Goal: Navigation & Orientation: Understand site structure

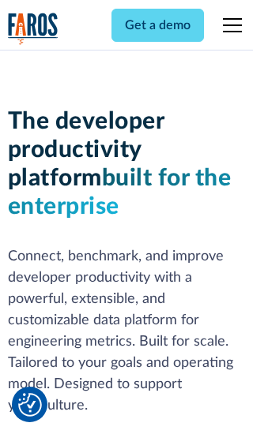
scroll to position [238, 0]
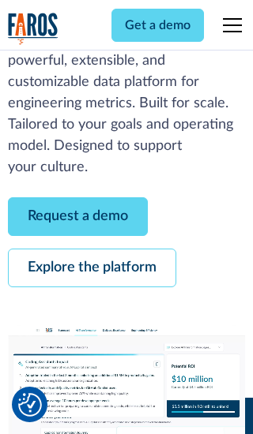
click at [77, 216] on link "Request a demo" at bounding box center [78, 216] width 140 height 39
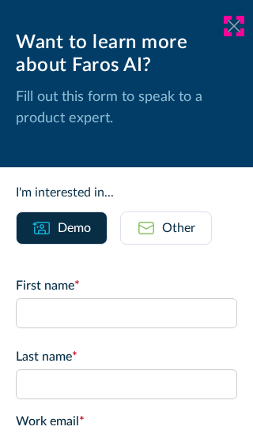
click at [234, 26] on icon at bounding box center [233, 26] width 13 height 12
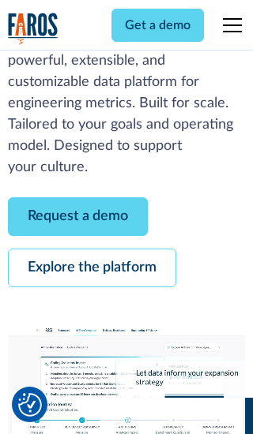
scroll to position [290, 0]
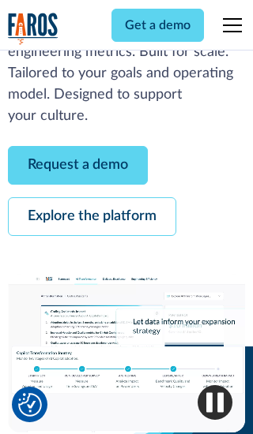
click at [92, 216] on link "Explore the platform" at bounding box center [92, 216] width 168 height 39
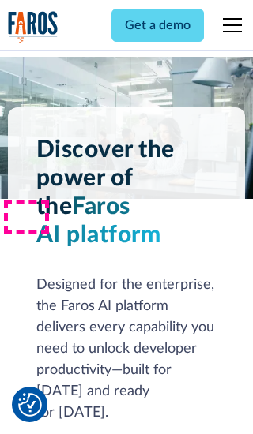
scroll to position [11861, 0]
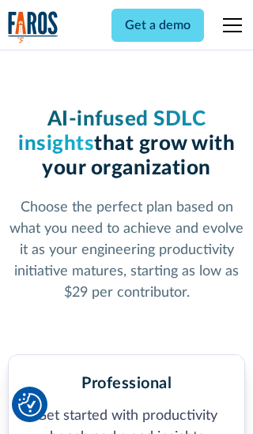
scroll to position [2452, 0]
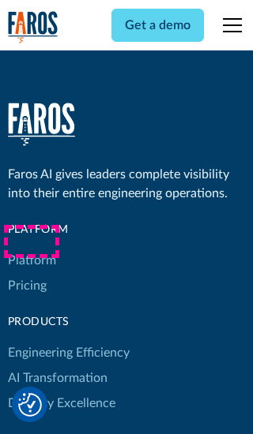
click at [31, 248] on link "Platform" at bounding box center [32, 260] width 48 height 25
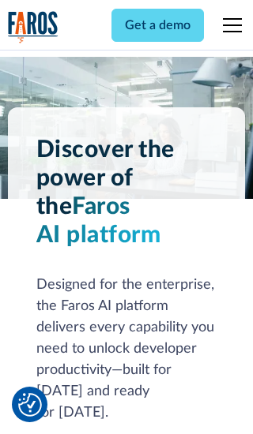
scroll to position [12368, 0]
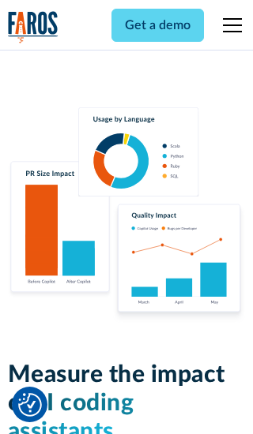
scroll to position [9763, 0]
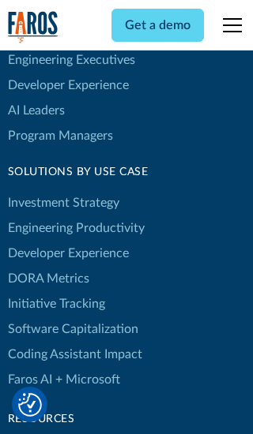
click at [47, 266] on link "DORA Metrics" at bounding box center [48, 278] width 81 height 25
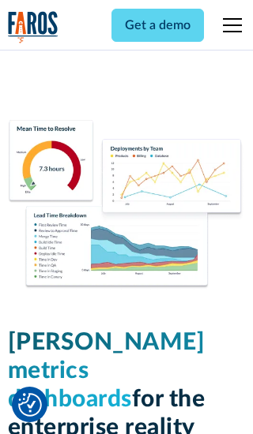
scroll to position [6917, 0]
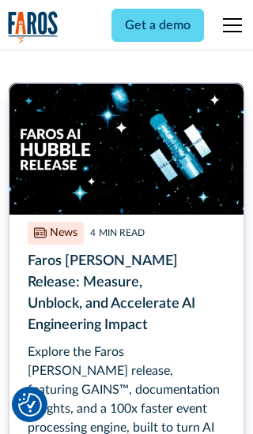
scroll to position [7045, 0]
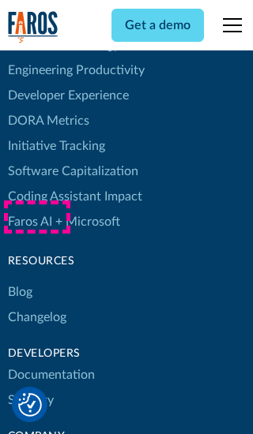
click at [36, 305] on link "Changelog" at bounding box center [37, 317] width 58 height 25
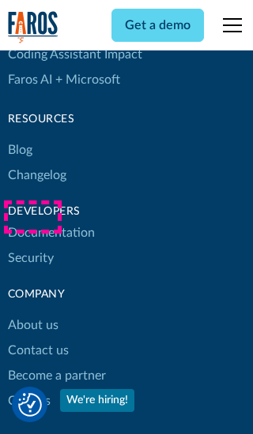
scroll to position [19069, 0]
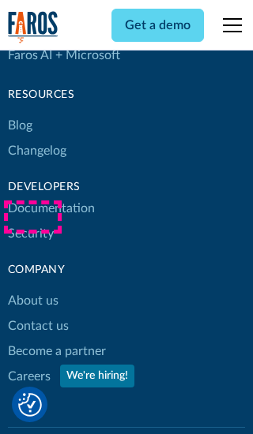
click at [32, 288] on link "About us" at bounding box center [33, 300] width 51 height 25
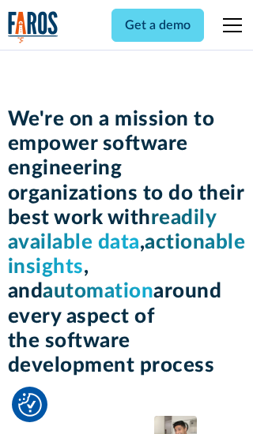
scroll to position [5449, 0]
